Goal: Transaction & Acquisition: Purchase product/service

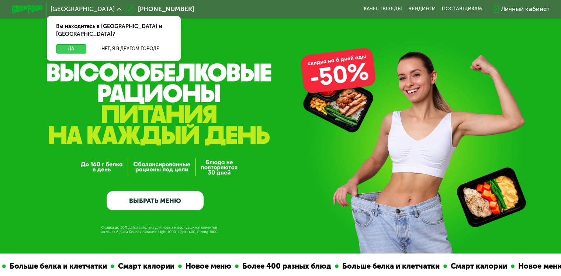
click at [75, 44] on button "Да" at bounding box center [71, 48] width 30 height 9
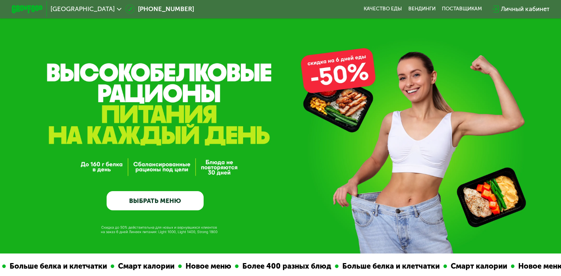
click at [178, 201] on link "ВЫБРАТЬ МЕНЮ" at bounding box center [155, 201] width 97 height 20
click at [153, 202] on link "ВЫБРАТЬ МЕНЮ" at bounding box center [155, 201] width 97 height 20
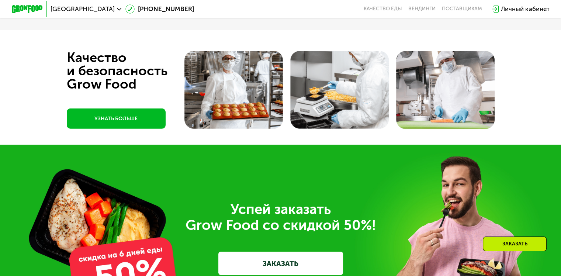
scroll to position [2078, 0]
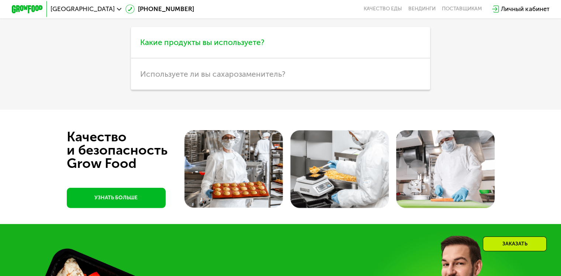
click at [261, 47] on span "Какие продукты вы используете?" at bounding box center [202, 42] width 124 height 9
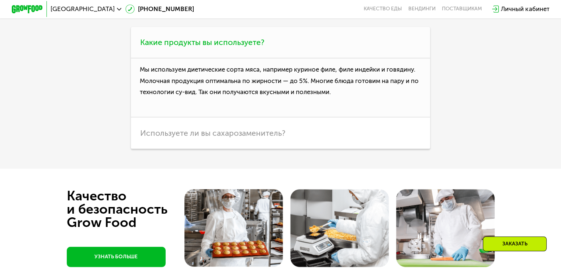
click at [261, 47] on span "Какие продукты вы используете?" at bounding box center [202, 42] width 124 height 9
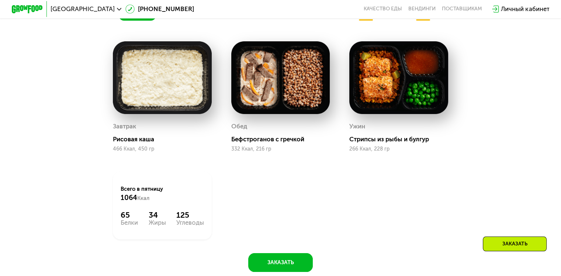
scroll to position [567, 0]
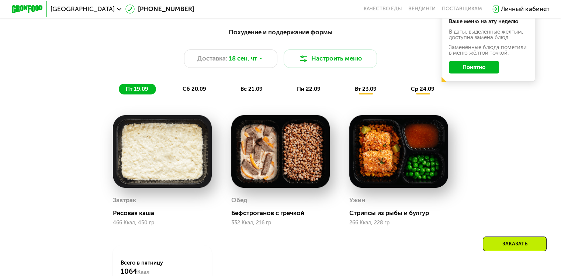
click at [202, 95] on div "сб 20.09" at bounding box center [194, 89] width 38 height 11
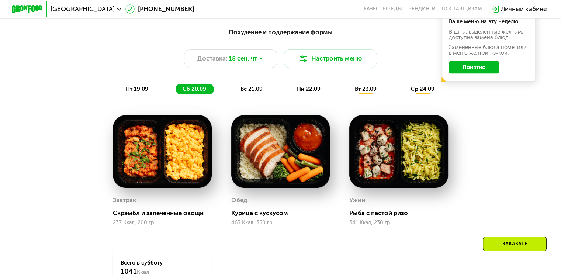
click at [242, 91] on span "вс 21.09" at bounding box center [251, 89] width 22 height 7
click at [301, 92] on span "пн 22.09" at bounding box center [309, 89] width 24 height 7
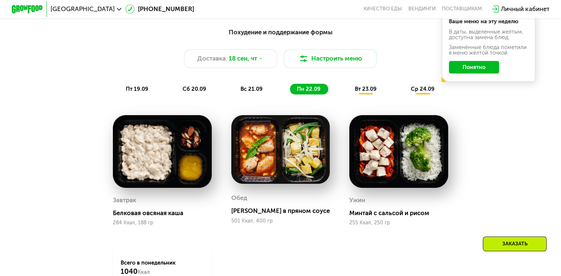
click at [361, 92] on span "вт 23.09" at bounding box center [366, 89] width 22 height 7
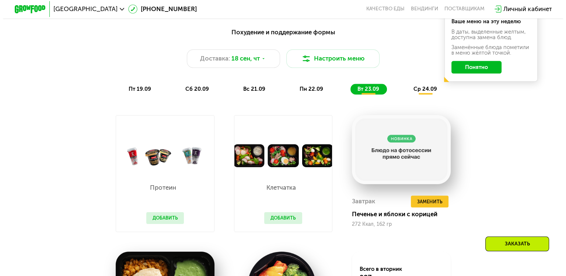
scroll to position [456, 0]
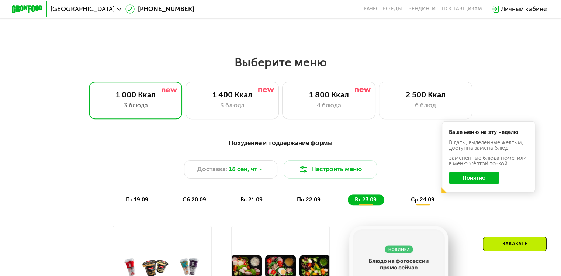
click at [478, 181] on button "Понятно" at bounding box center [474, 177] width 50 height 13
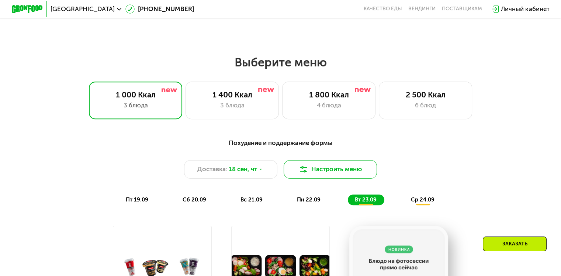
click at [317, 167] on button "Настроить меню" at bounding box center [330, 169] width 94 height 19
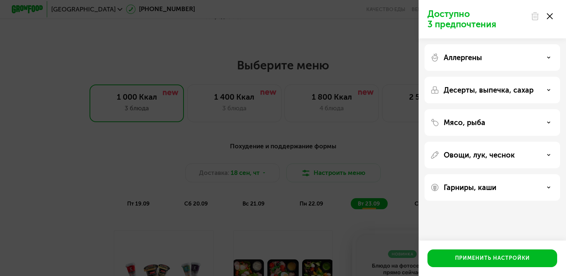
click at [500, 57] on div "Аллергены" at bounding box center [492, 57] width 124 height 9
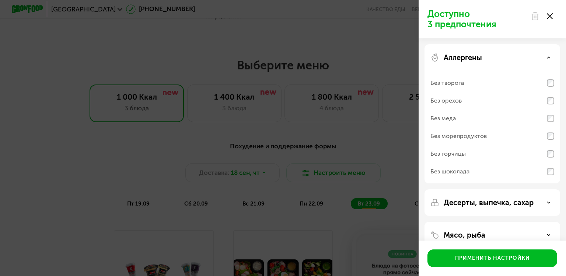
click at [456, 196] on div "Десерты, выпечка, сахар" at bounding box center [493, 202] width 136 height 27
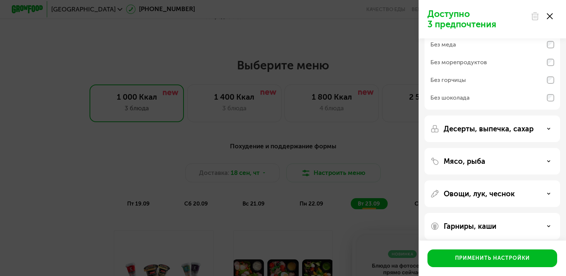
click at [502, 132] on p "Десерты, выпечка, сахар" at bounding box center [489, 128] width 90 height 9
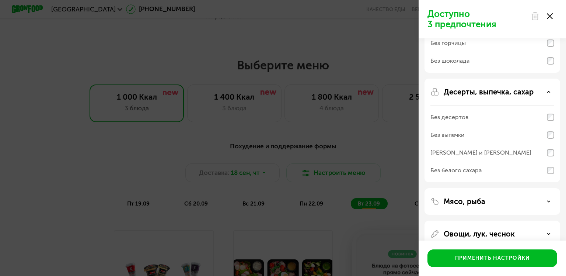
scroll to position [147, 0]
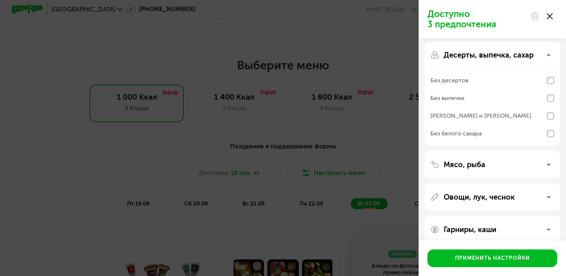
click at [494, 164] on div "Мясо, рыба" at bounding box center [492, 164] width 124 height 9
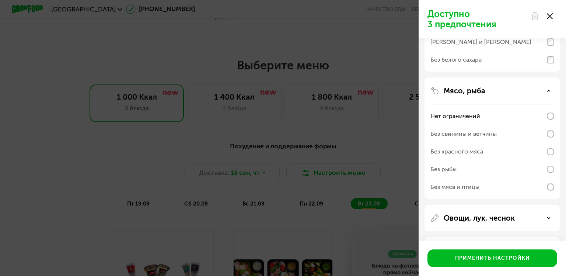
scroll to position [251, 0]
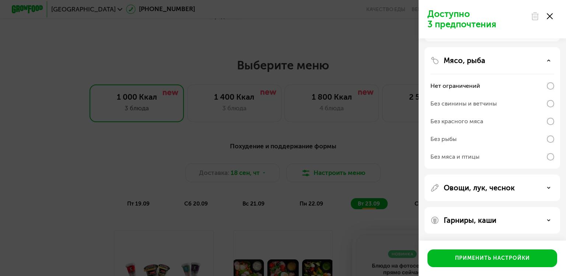
click at [489, 189] on p "Овощи, лук, чеснок" at bounding box center [479, 187] width 71 height 9
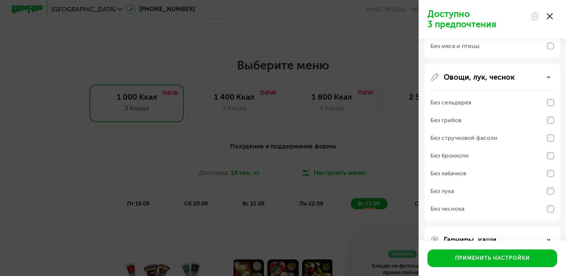
scroll to position [381, 0]
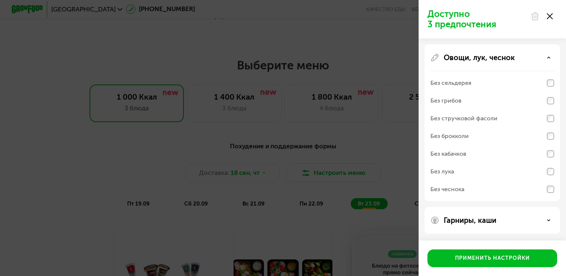
click at [489, 221] on p "Гарниры, каши" at bounding box center [470, 220] width 53 height 9
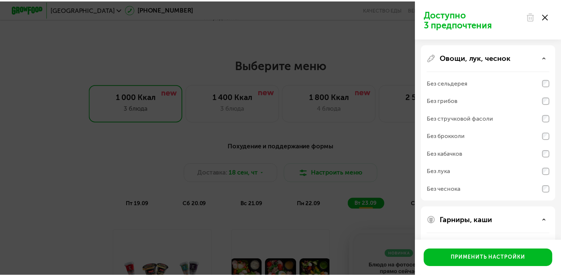
scroll to position [476, 0]
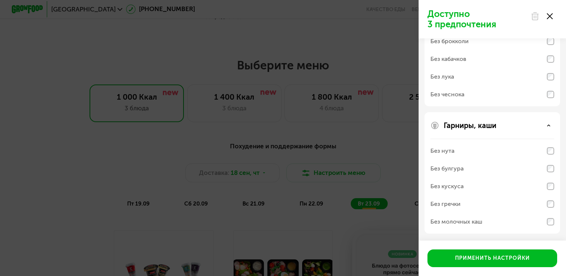
click at [550, 14] on icon at bounding box center [550, 16] width 6 height 6
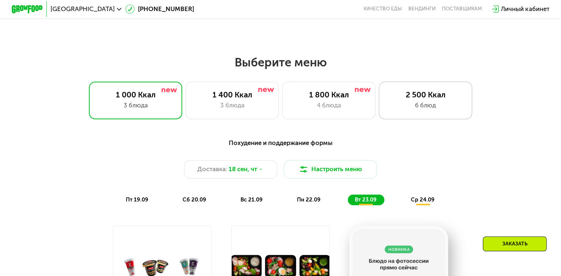
click at [412, 94] on div "2 500 Ккал" at bounding box center [425, 94] width 77 height 9
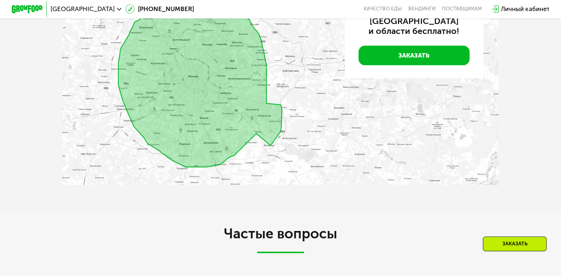
scroll to position [2115, 0]
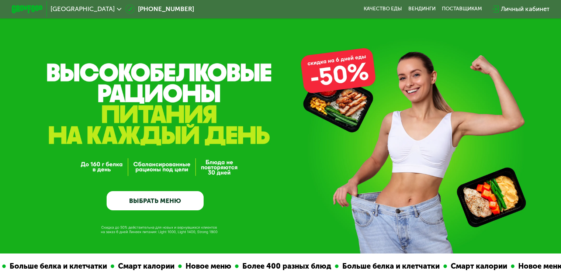
click at [165, 200] on link "ВЫБРАТЬ МЕНЮ" at bounding box center [155, 201] width 97 height 20
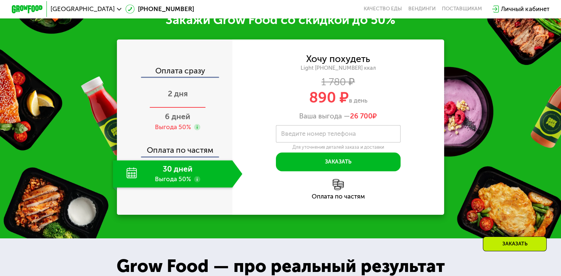
scroll to position [947, 0]
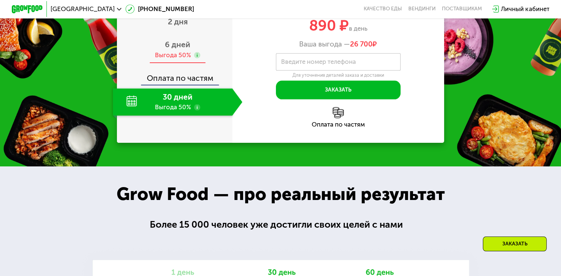
click at [183, 49] on span "6 дней" at bounding box center [177, 44] width 25 height 9
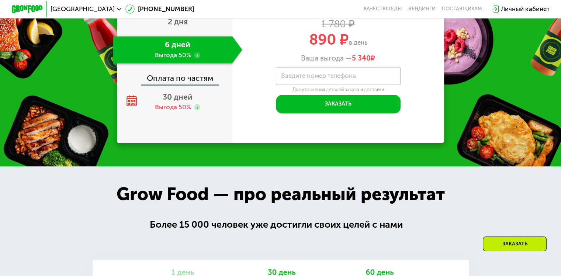
click at [178, 84] on div "Оплата по частям" at bounding box center [175, 75] width 115 height 18
click at [172, 101] on span "30 дней" at bounding box center [178, 96] width 30 height 9
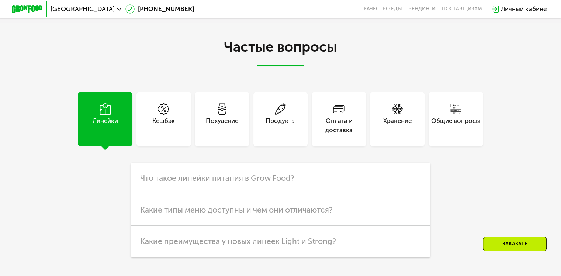
click at [169, 146] on div "Кешбэк" at bounding box center [163, 119] width 55 height 55
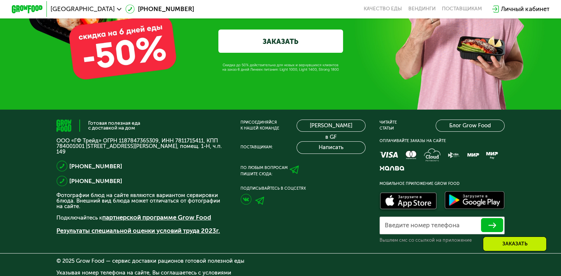
scroll to position [2436, 0]
